Goal: Information Seeking & Learning: Learn about a topic

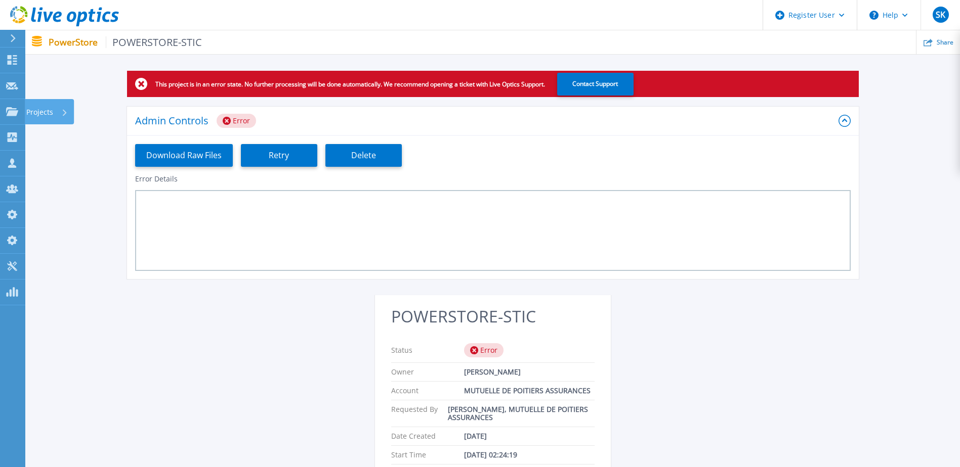
click at [1, 107] on link "Projects Projects" at bounding box center [12, 112] width 25 height 26
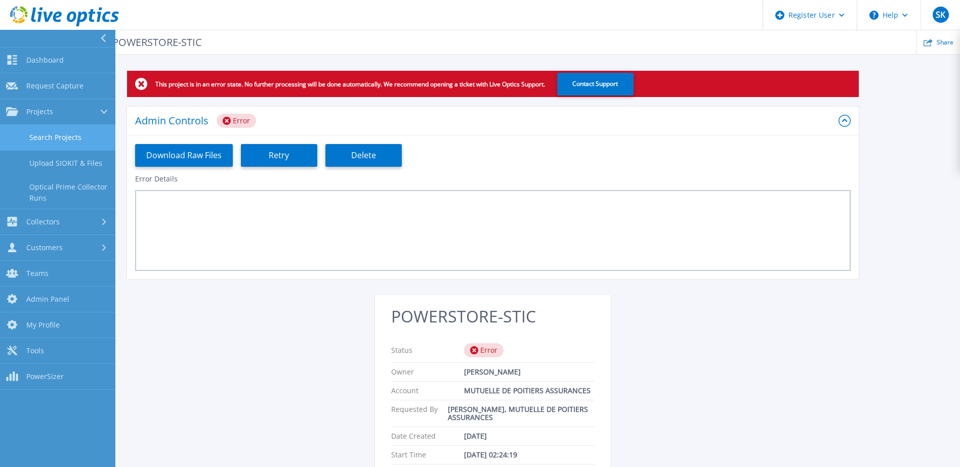
click at [63, 126] on link "Search Projects" at bounding box center [57, 138] width 115 height 26
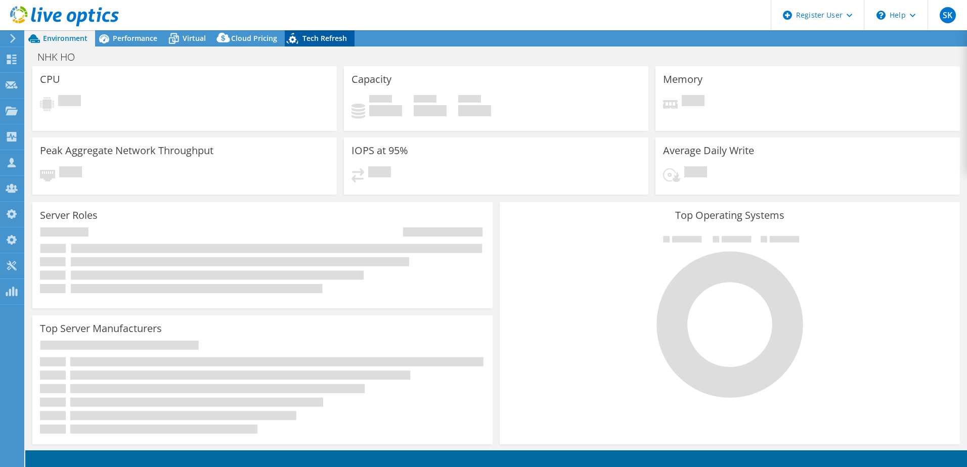
click at [321, 40] on span "Tech Refresh" at bounding box center [325, 38] width 45 height 10
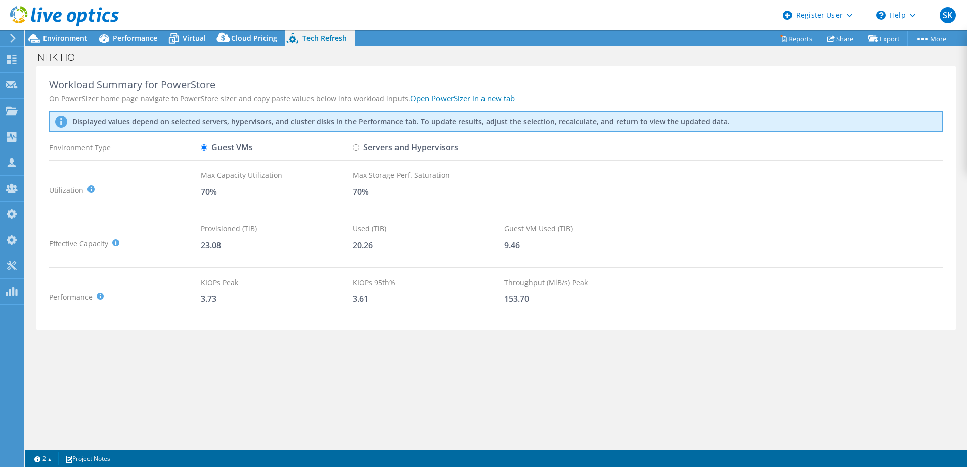
click at [356, 146] on input "Servers and Hypervisors" at bounding box center [356, 147] width 7 height 7
radio input "true"
drag, startPoint x: 203, startPoint y: 147, endPoint x: 179, endPoint y: 158, distance: 26.7
click at [203, 147] on input "Guest VMs" at bounding box center [204, 147] width 7 height 7
radio input "true"
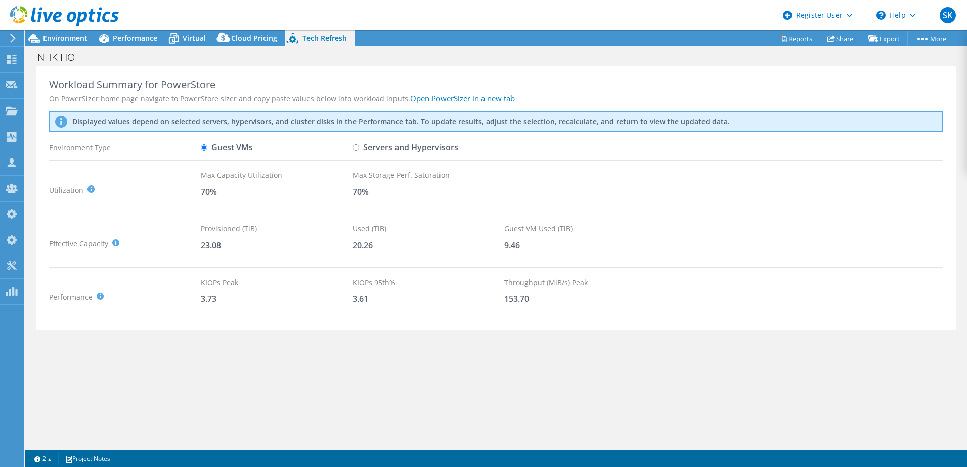
click at [358, 147] on input "Servers and Hypervisors" at bounding box center [356, 147] width 7 height 7
radio input "true"
click at [202, 148] on input "Guest VMs" at bounding box center [204, 147] width 7 height 7
radio input "true"
radio input "false"
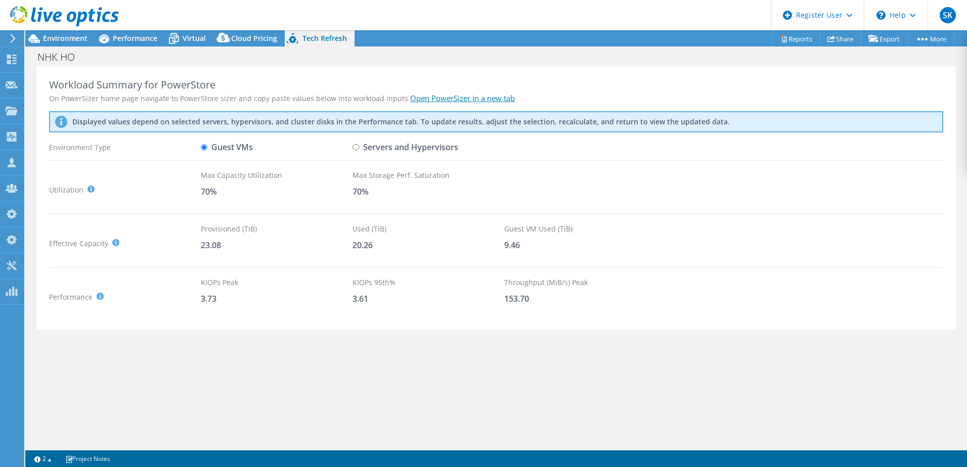
click at [418, 244] on div "20.26" at bounding box center [429, 245] width 152 height 11
click at [118, 36] on span "Performance" at bounding box center [135, 38] width 45 height 10
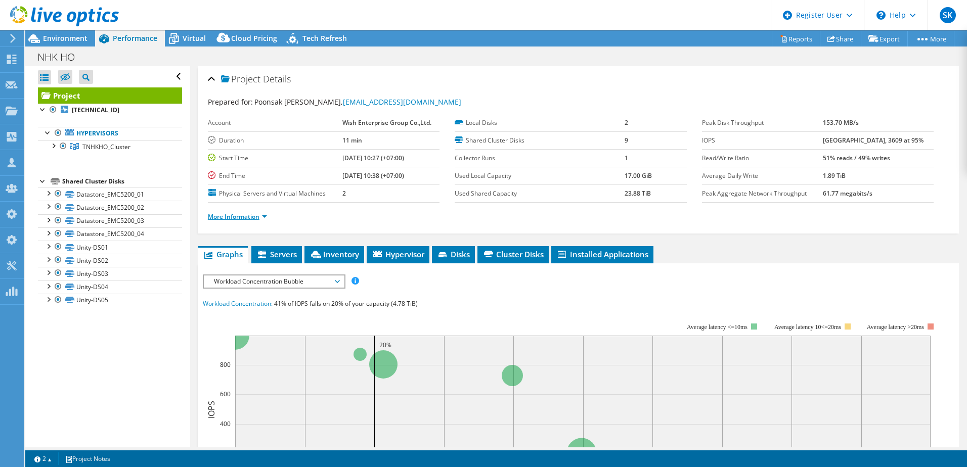
click at [246, 216] on link "More Information" at bounding box center [237, 216] width 59 height 9
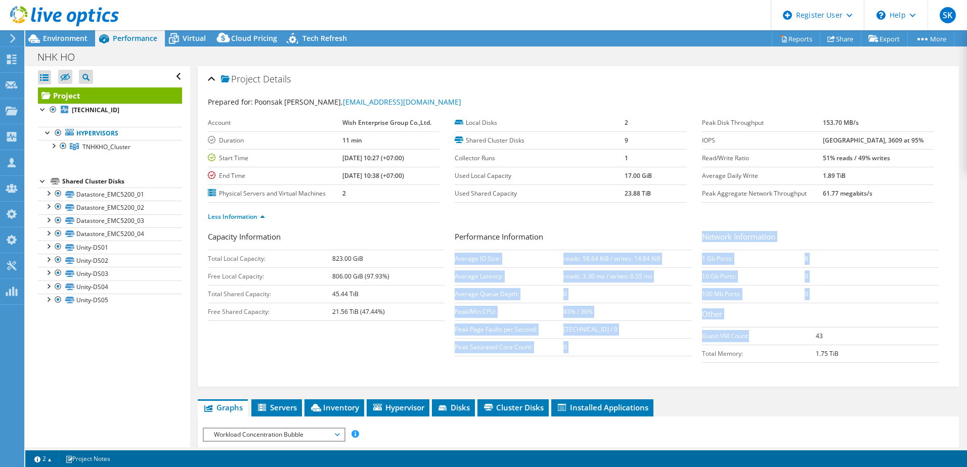
drag, startPoint x: 694, startPoint y: 334, endPoint x: 755, endPoint y: 331, distance: 60.8
click at [755, 331] on div "Capacity Information Total Local Capacity: 823.00 GiB Free Local Capacity: 806.…" at bounding box center [578, 299] width 741 height 137
drag, startPoint x: 755, startPoint y: 331, endPoint x: 755, endPoint y: 337, distance: 5.6
click at [755, 337] on td "Guest VM Count:" at bounding box center [759, 336] width 114 height 18
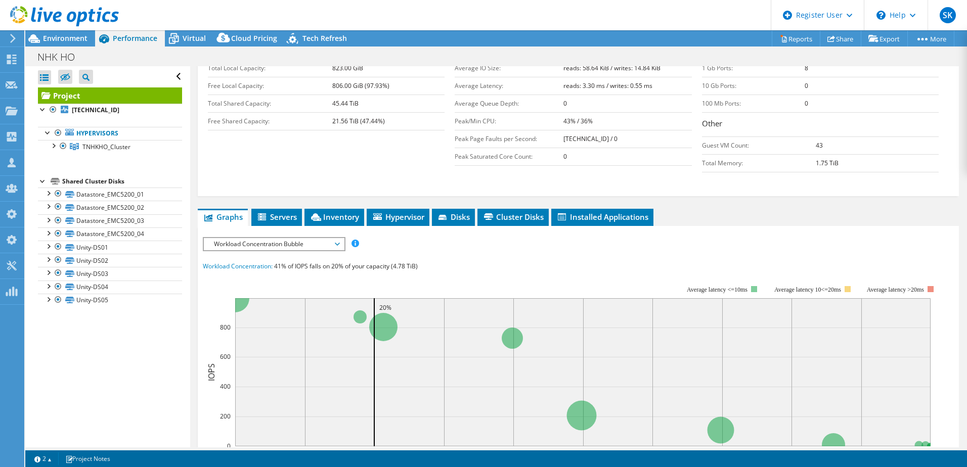
scroll to position [70, 0]
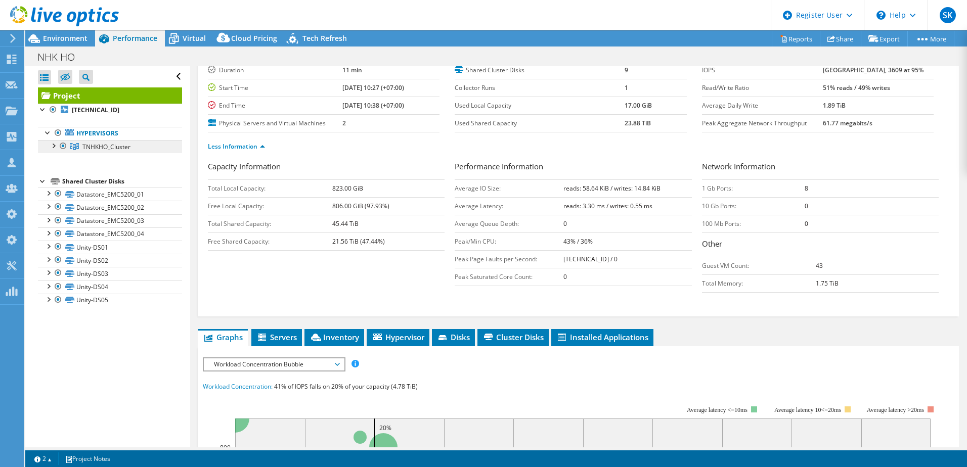
click at [99, 145] on span "TNHKHO_Cluster" at bounding box center [106, 147] width 48 height 9
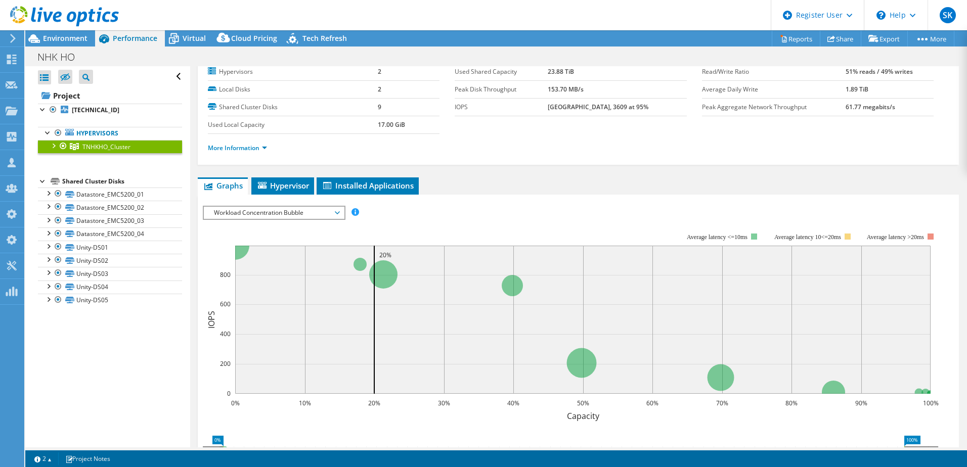
scroll to position [0, 0]
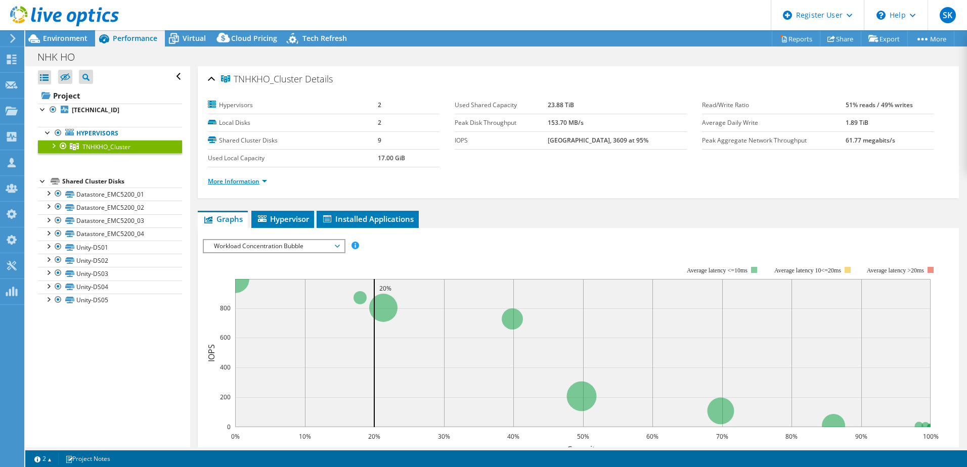
click at [247, 183] on link "More Information" at bounding box center [237, 181] width 59 height 9
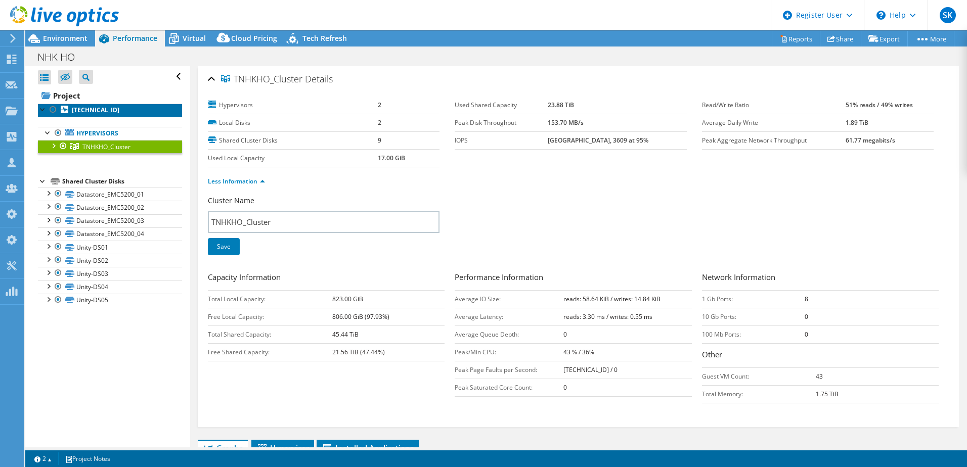
click at [94, 108] on b "[TECHNICAL_ID]" at bounding box center [96, 110] width 48 height 9
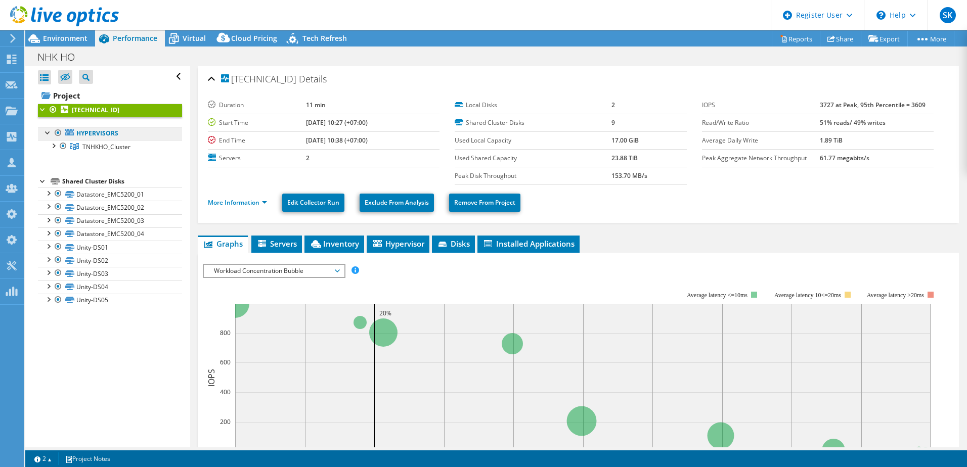
click at [93, 134] on link "Hypervisors" at bounding box center [110, 133] width 144 height 13
click at [254, 206] on link "More Information" at bounding box center [237, 202] width 59 height 9
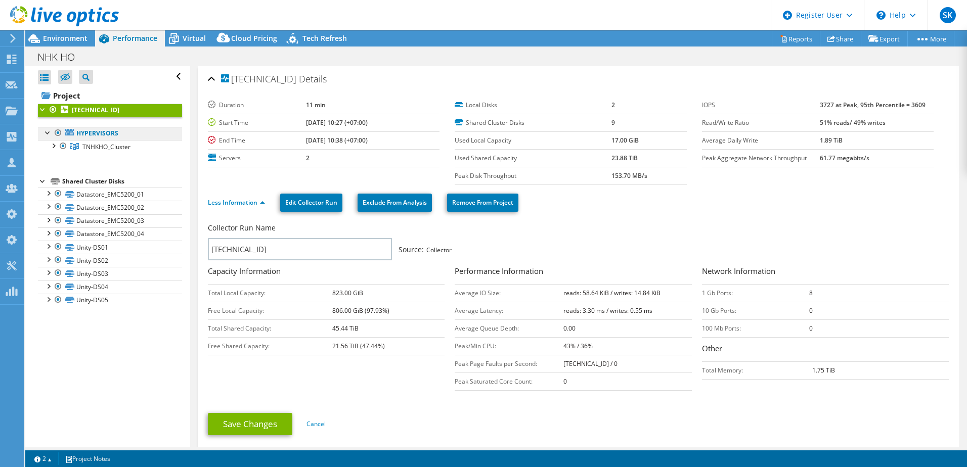
click at [84, 133] on link "Hypervisors" at bounding box center [110, 133] width 144 height 13
click at [93, 148] on span "TNHKHO_Cluster" at bounding box center [106, 147] width 48 height 9
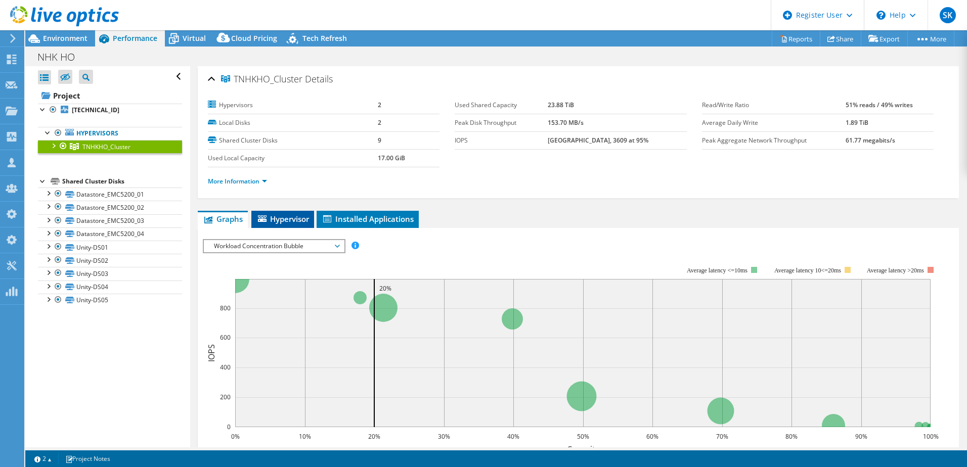
click at [279, 215] on span "Hypervisor" at bounding box center [282, 219] width 53 height 10
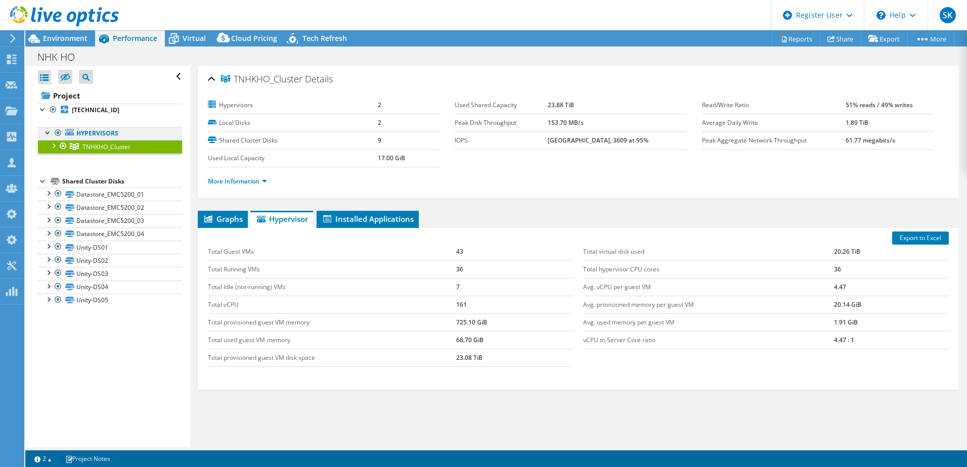
click at [87, 138] on link "Hypervisors" at bounding box center [110, 133] width 144 height 13
click at [85, 125] on ul "Hypervisors TNHKHO_Cluster 10.1.100.222" at bounding box center [110, 140] width 144 height 47
click at [85, 136] on link "Hypervisors" at bounding box center [110, 133] width 144 height 13
click at [90, 109] on b "[TECHNICAL_ID]" at bounding box center [96, 110] width 48 height 9
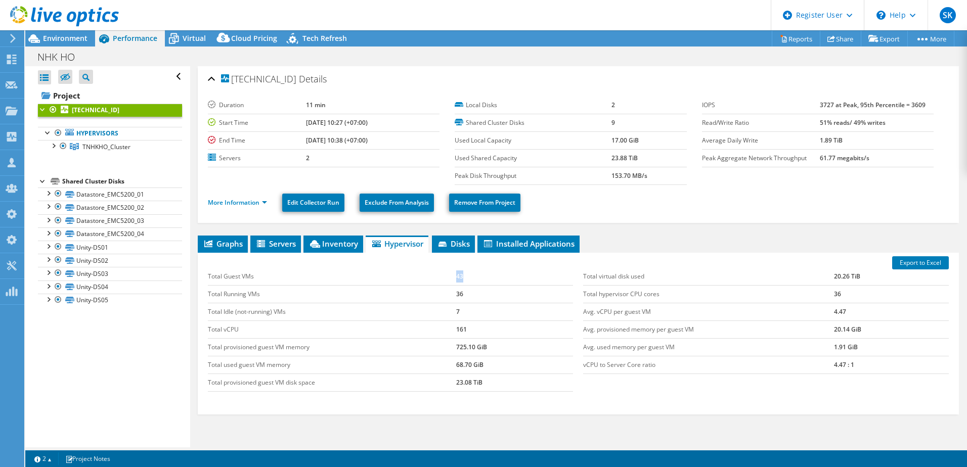
drag, startPoint x: 450, startPoint y: 285, endPoint x: 466, endPoint y: 279, distance: 17.3
click at [466, 279] on tr "Total Guest VMs 43" at bounding box center [391, 277] width 366 height 18
drag, startPoint x: 466, startPoint y: 279, endPoint x: 476, endPoint y: 293, distance: 16.8
click at [476, 293] on tr "Total Running VMs 36" at bounding box center [391, 294] width 366 height 18
click at [452, 250] on li "Disks" at bounding box center [453, 244] width 43 height 17
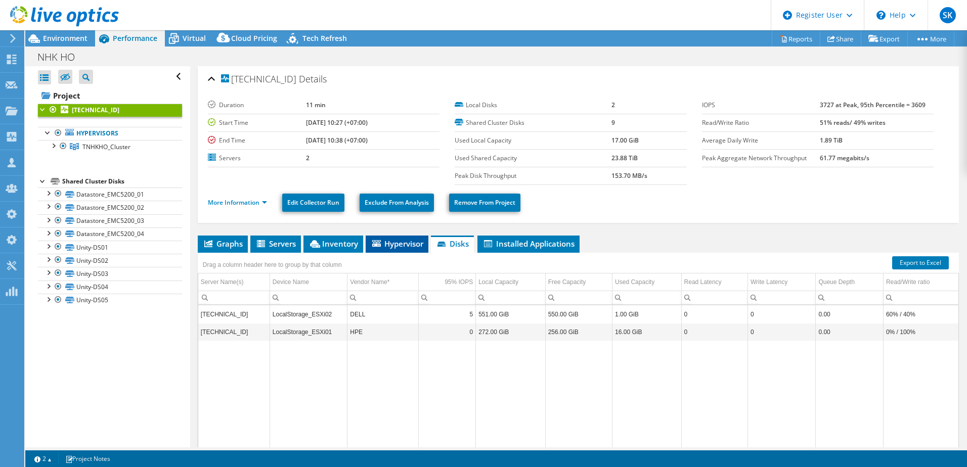
click at [388, 246] on span "Hypervisor" at bounding box center [397, 244] width 53 height 10
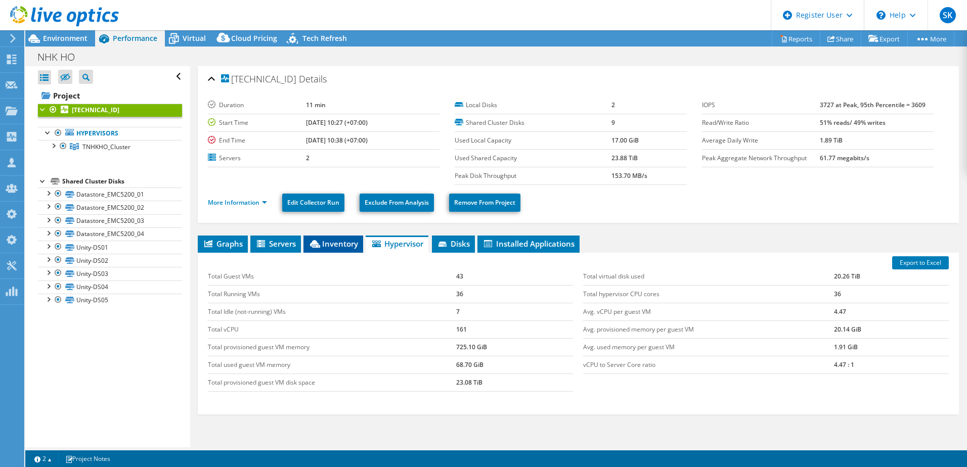
click at [326, 244] on span "Inventory" at bounding box center [334, 244] width 50 height 10
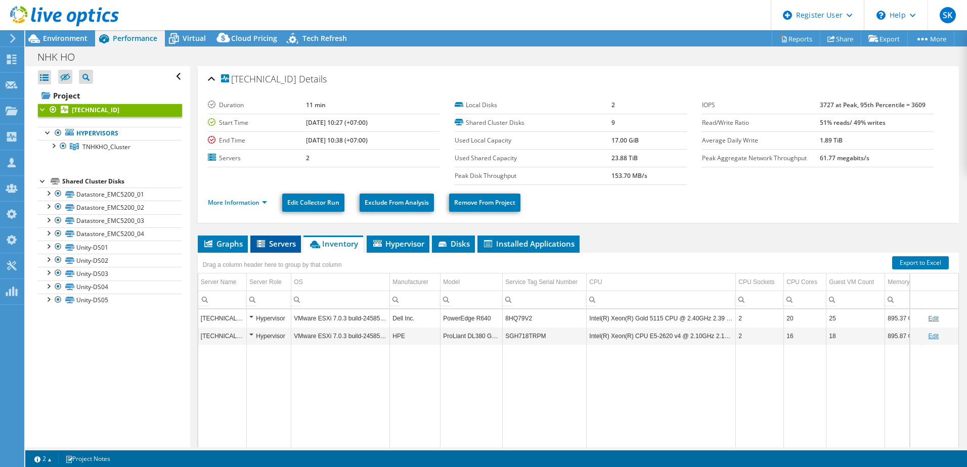
click at [284, 248] on span "Servers" at bounding box center [275, 244] width 40 height 10
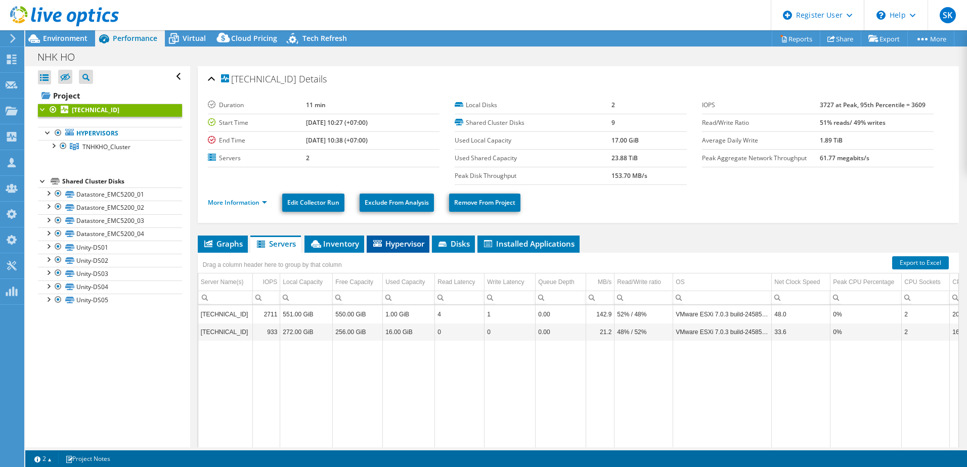
click at [398, 246] on span "Hypervisor" at bounding box center [398, 244] width 53 height 10
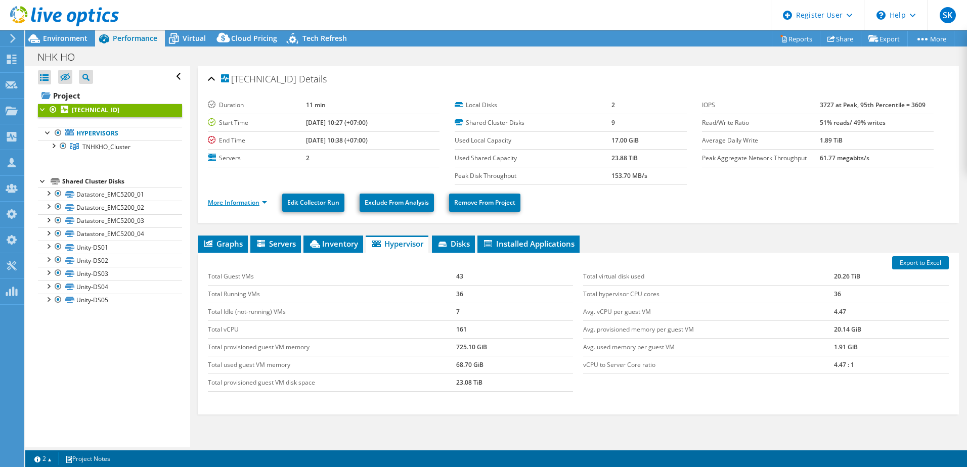
click at [246, 203] on link "More Information" at bounding box center [237, 202] width 59 height 9
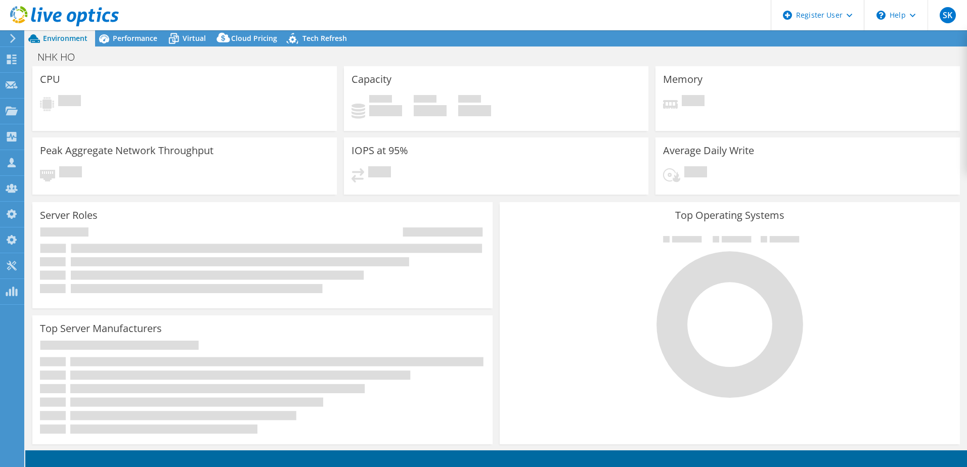
select select "USD"
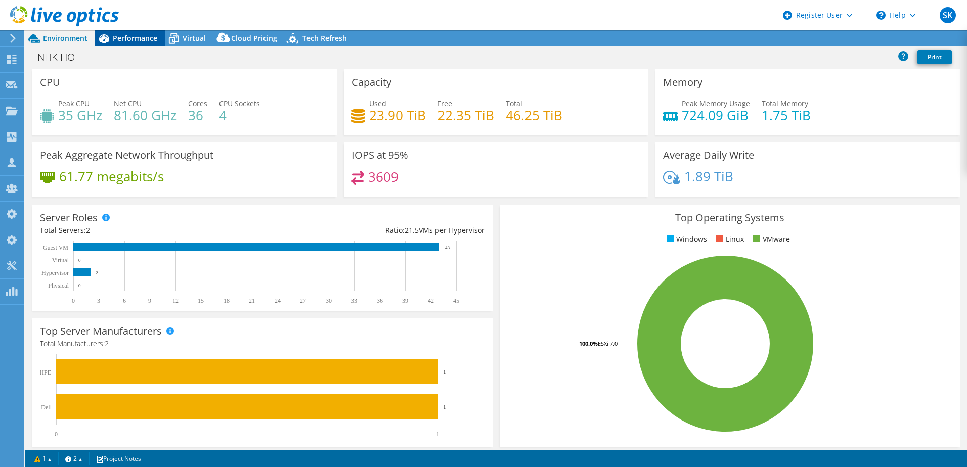
click at [123, 37] on span "Performance" at bounding box center [135, 38] width 45 height 10
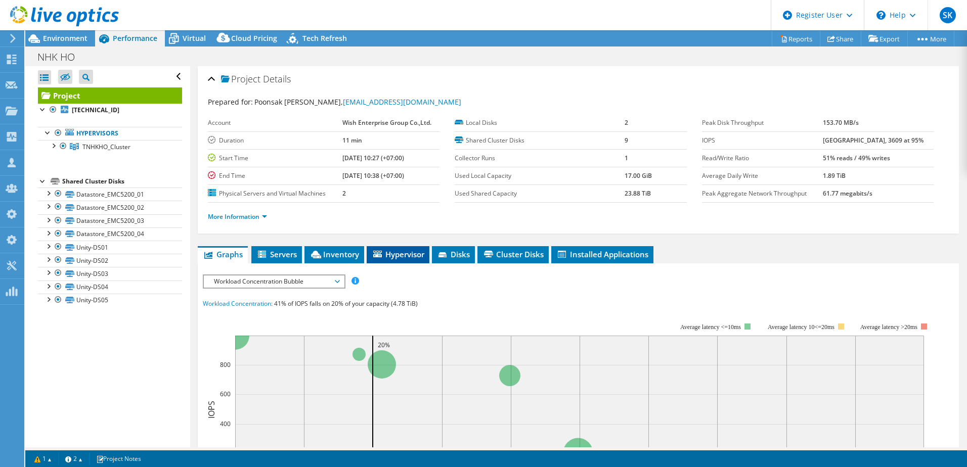
click at [409, 257] on span "Hypervisor" at bounding box center [398, 254] width 53 height 10
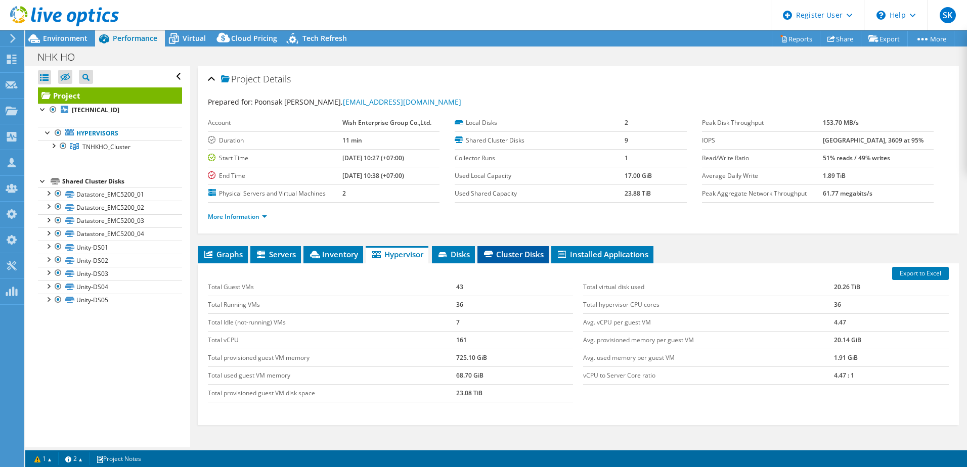
click at [514, 260] on li "Cluster Disks" at bounding box center [513, 254] width 71 height 17
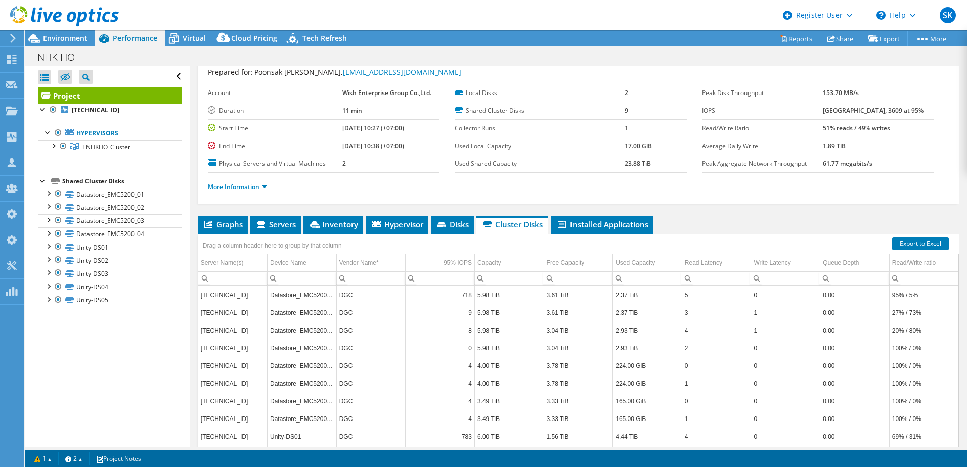
scroll to position [69, 0]
